Goal: Navigation & Orientation: Find specific page/section

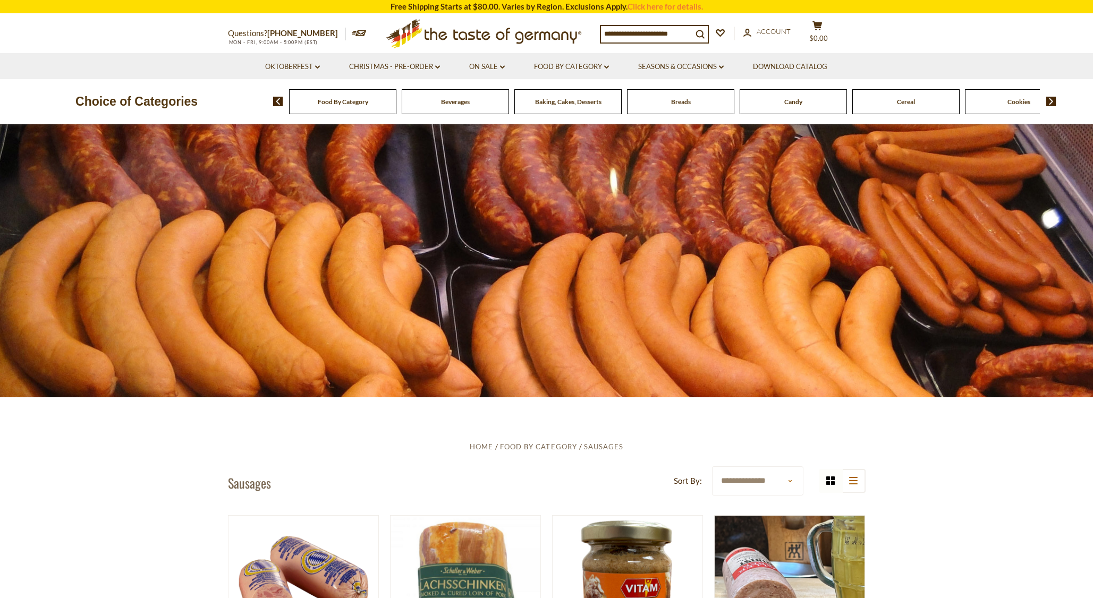
click at [1053, 103] on img at bounding box center [1051, 102] width 10 height 10
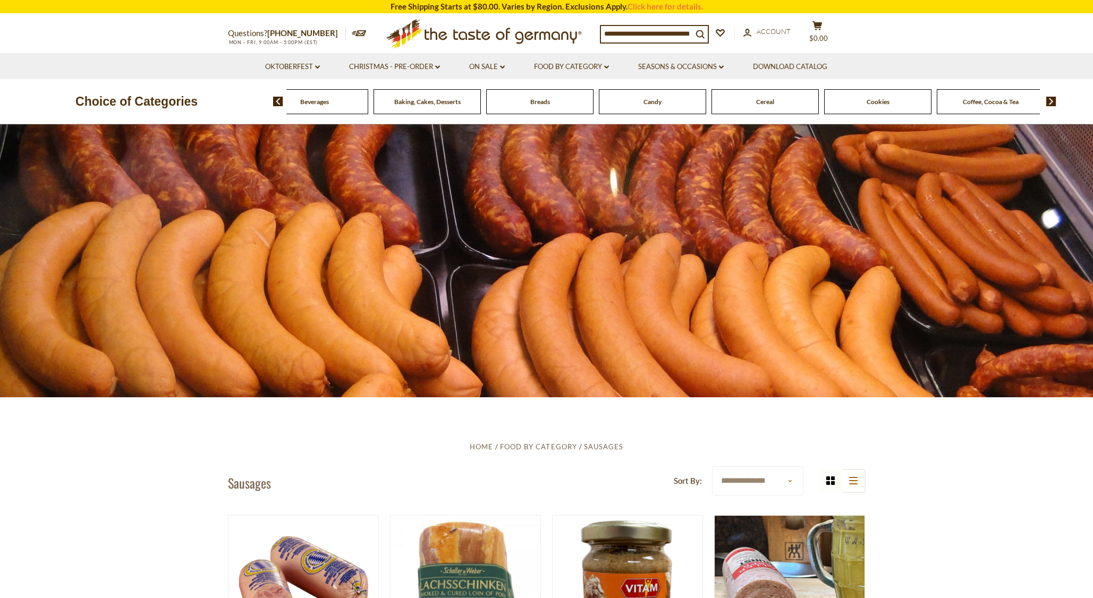
click at [1053, 103] on img at bounding box center [1051, 102] width 10 height 10
click at [929, 105] on span "Cheese & Dairy" at bounding box center [934, 102] width 43 height 8
